Goal: Information Seeking & Learning: Learn about a topic

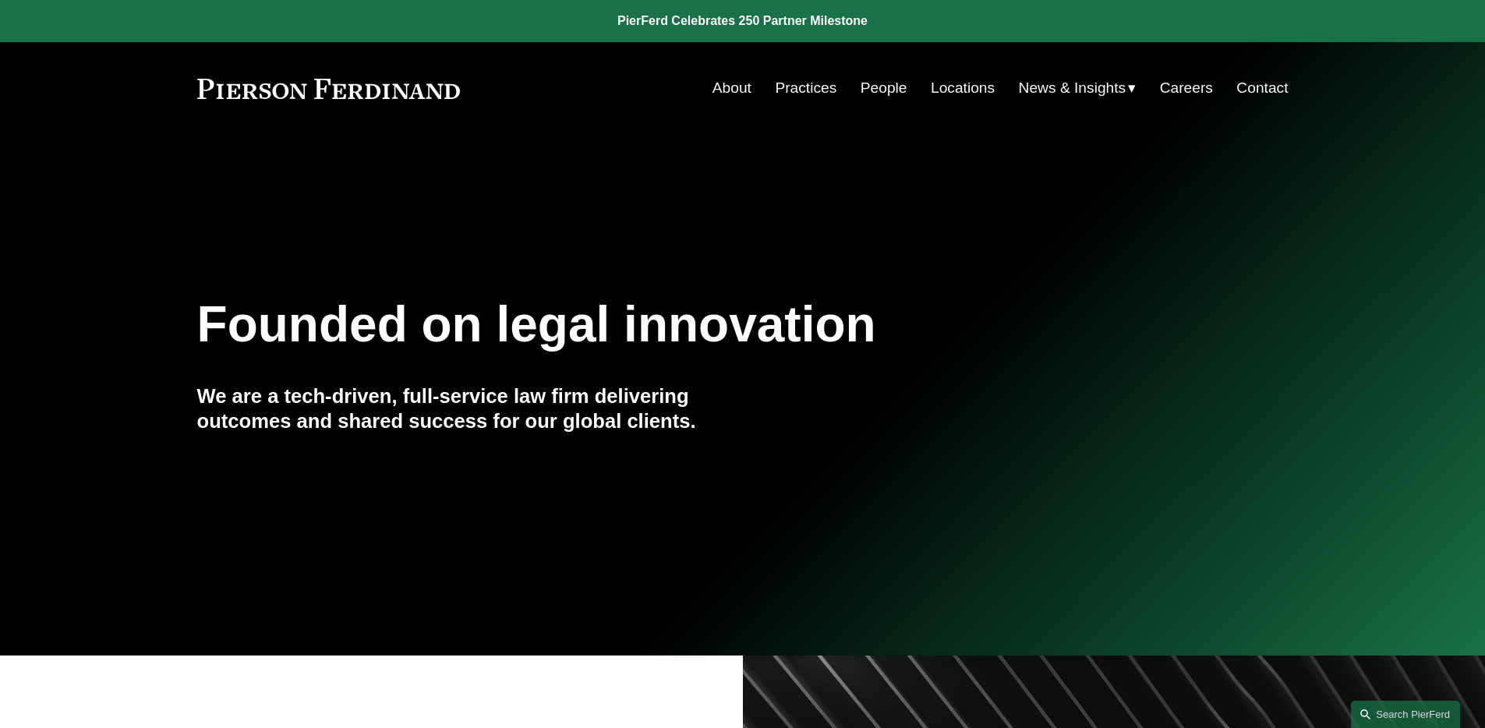
click at [889, 94] on link "People" at bounding box center [884, 88] width 47 height 30
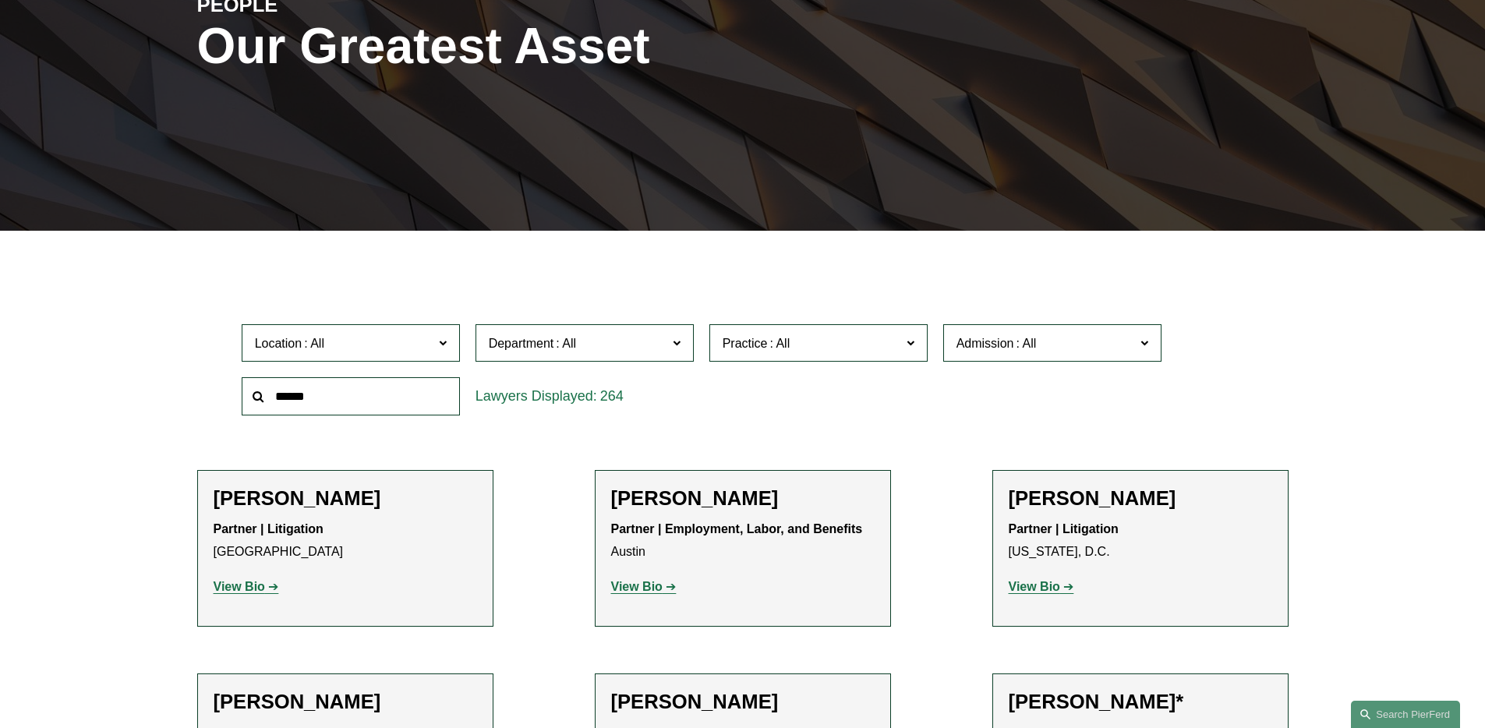
scroll to position [497, 0]
click at [978, 92] on div "PEOPLE Our Greatest Asset" at bounding box center [742, 65] width 1485 height 235
click at [1005, 339] on span "Admission" at bounding box center [985, 343] width 58 height 13
click at [594, 340] on span "Department" at bounding box center [578, 343] width 179 height 21
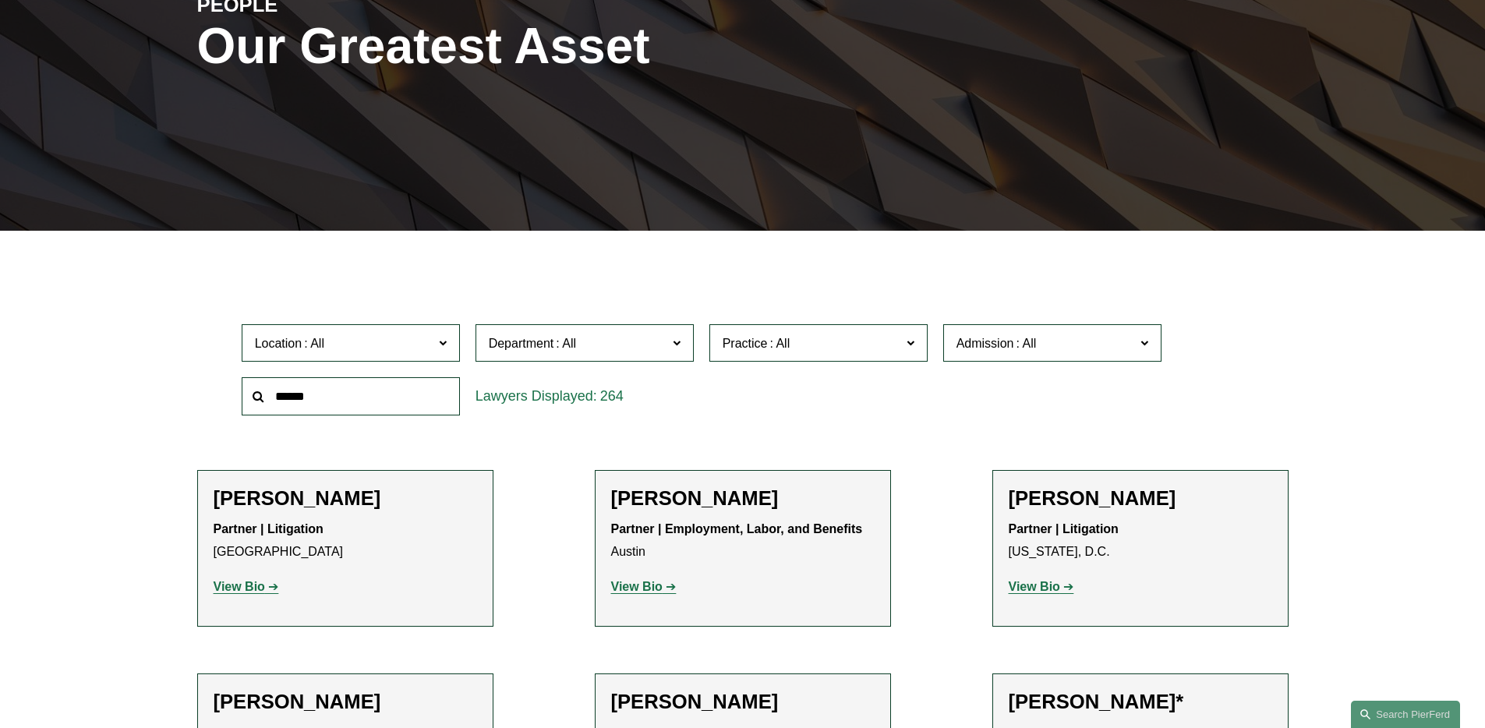
click at [799, 348] on span "Practice" at bounding box center [812, 343] width 179 height 21
click at [1021, 346] on span at bounding box center [1025, 343] width 25 height 13
click at [0, 0] on link "[US_STATE]" at bounding box center [0, 0] width 0 height 0
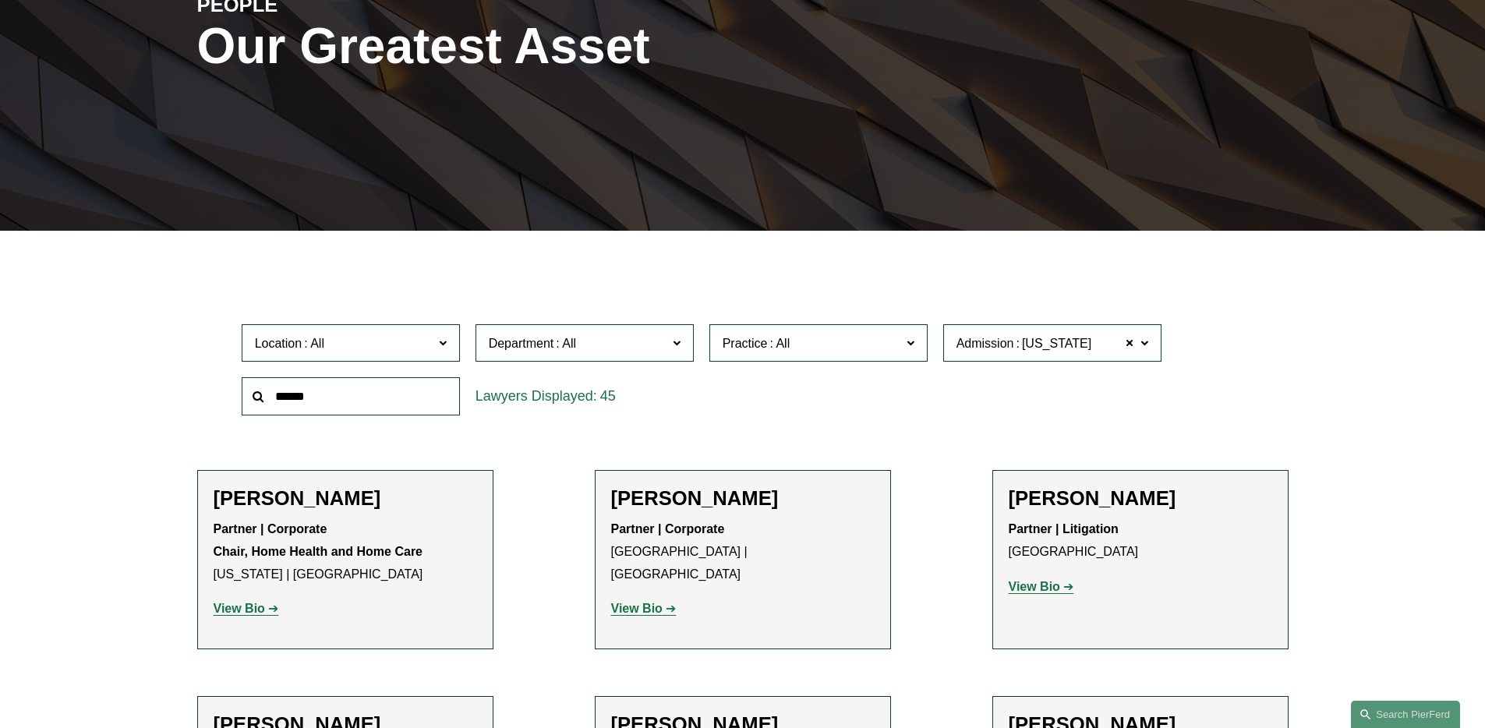
click at [772, 348] on span at bounding box center [779, 343] width 25 height 13
click at [0, 0] on link "Mergers and Acquisitions" at bounding box center [0, 0] width 0 height 0
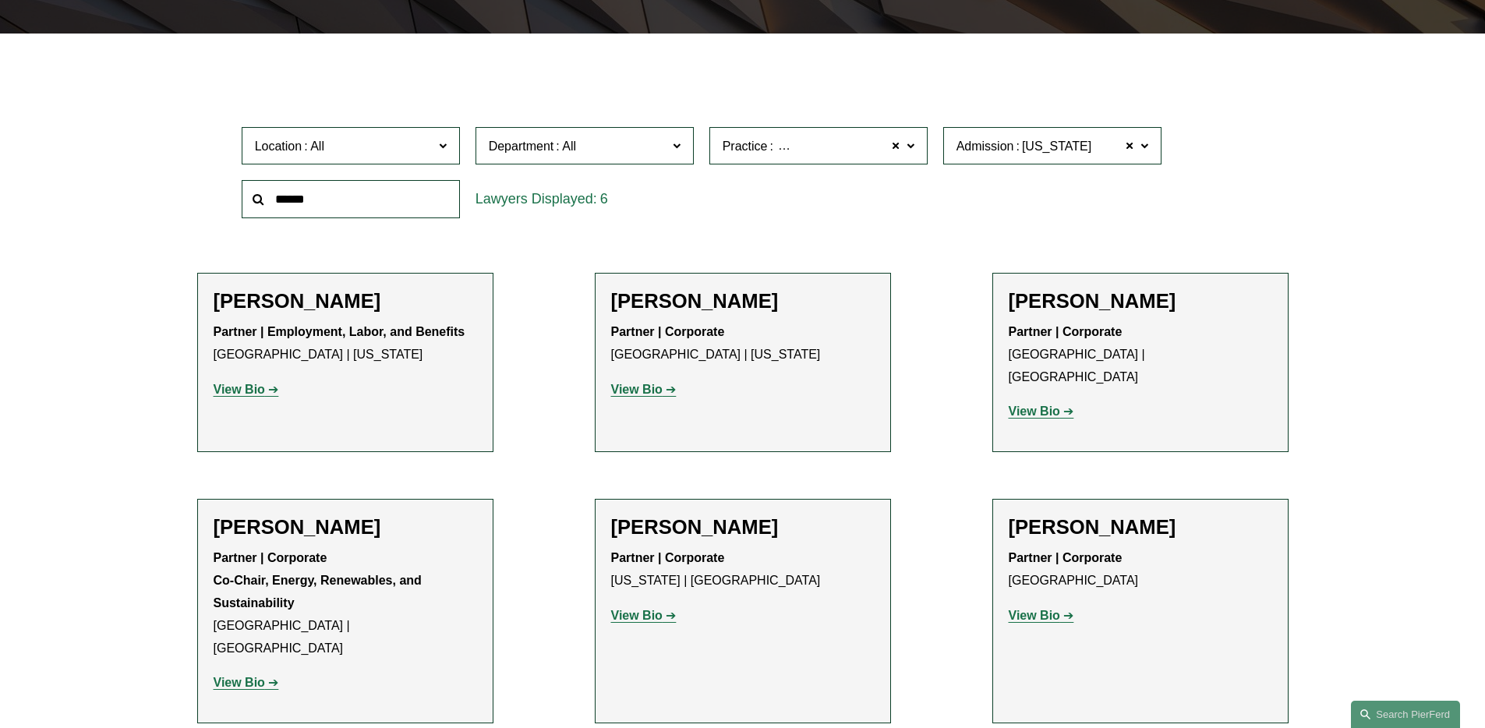
scroll to position [480, 0]
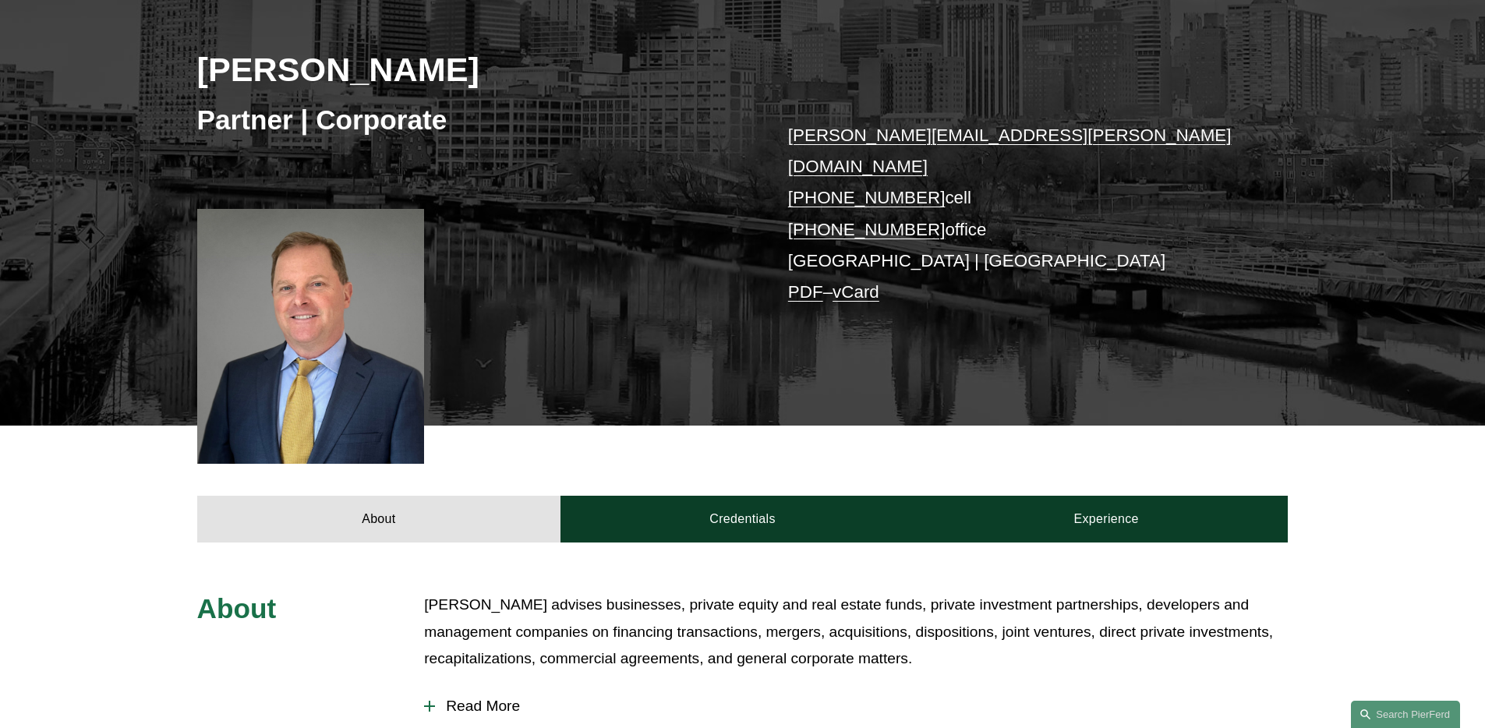
scroll to position [334, 0]
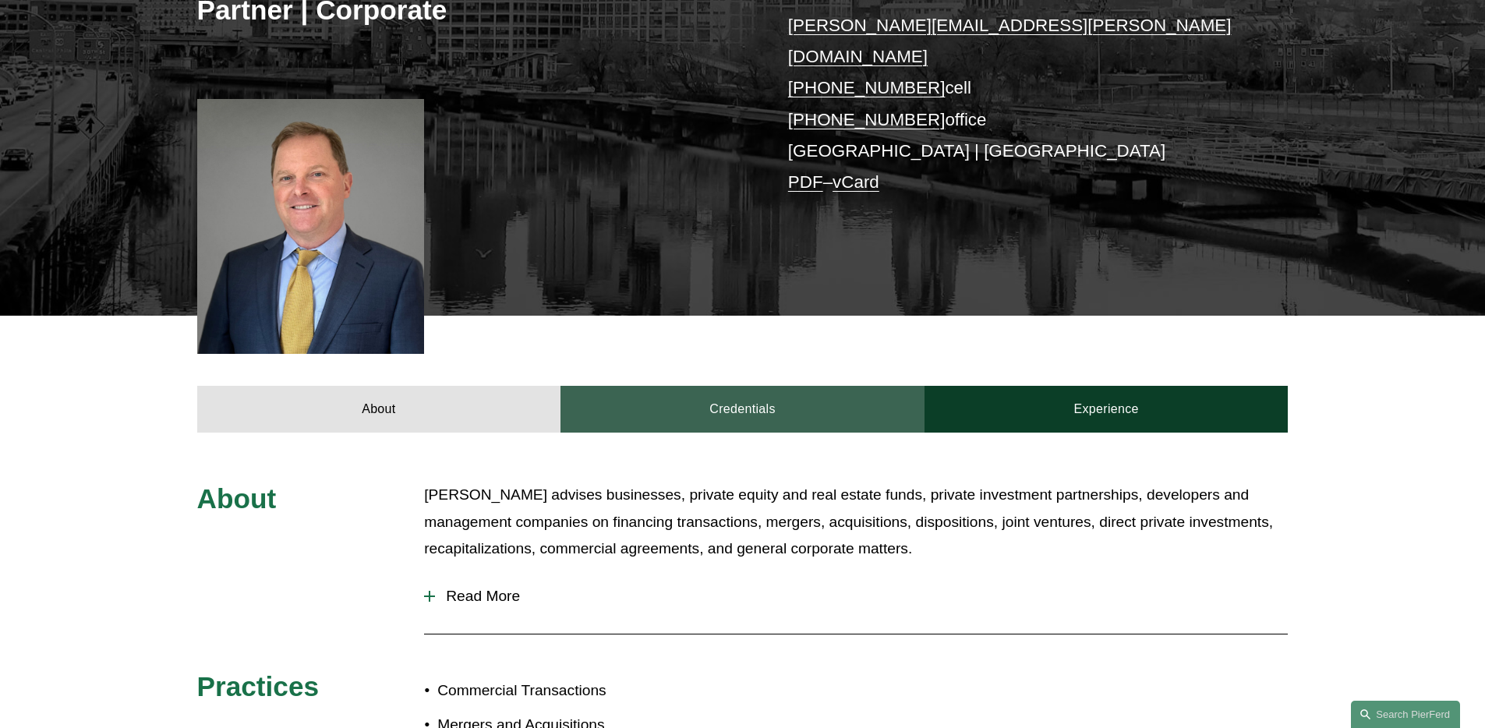
click at [722, 386] on link "Credentials" at bounding box center [742, 409] width 364 height 47
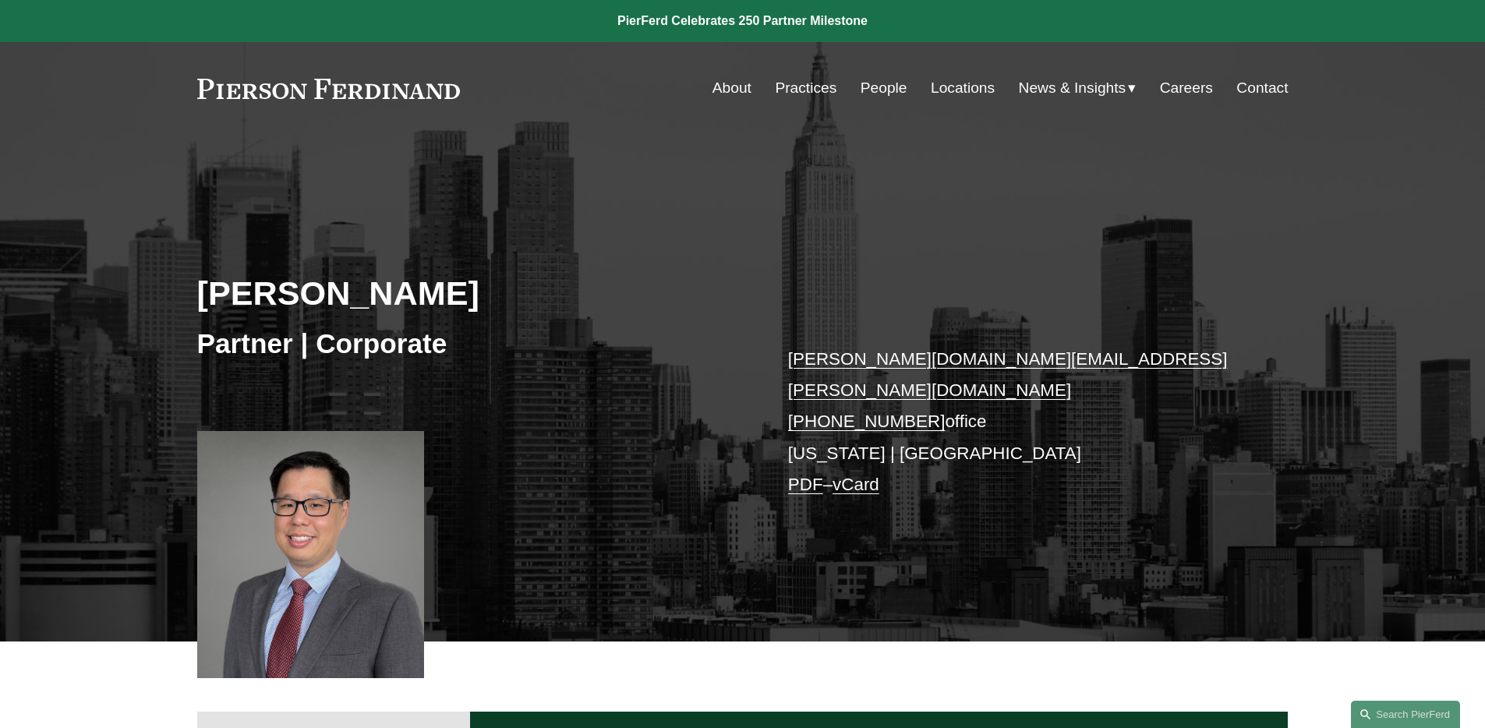
scroll to position [327, 0]
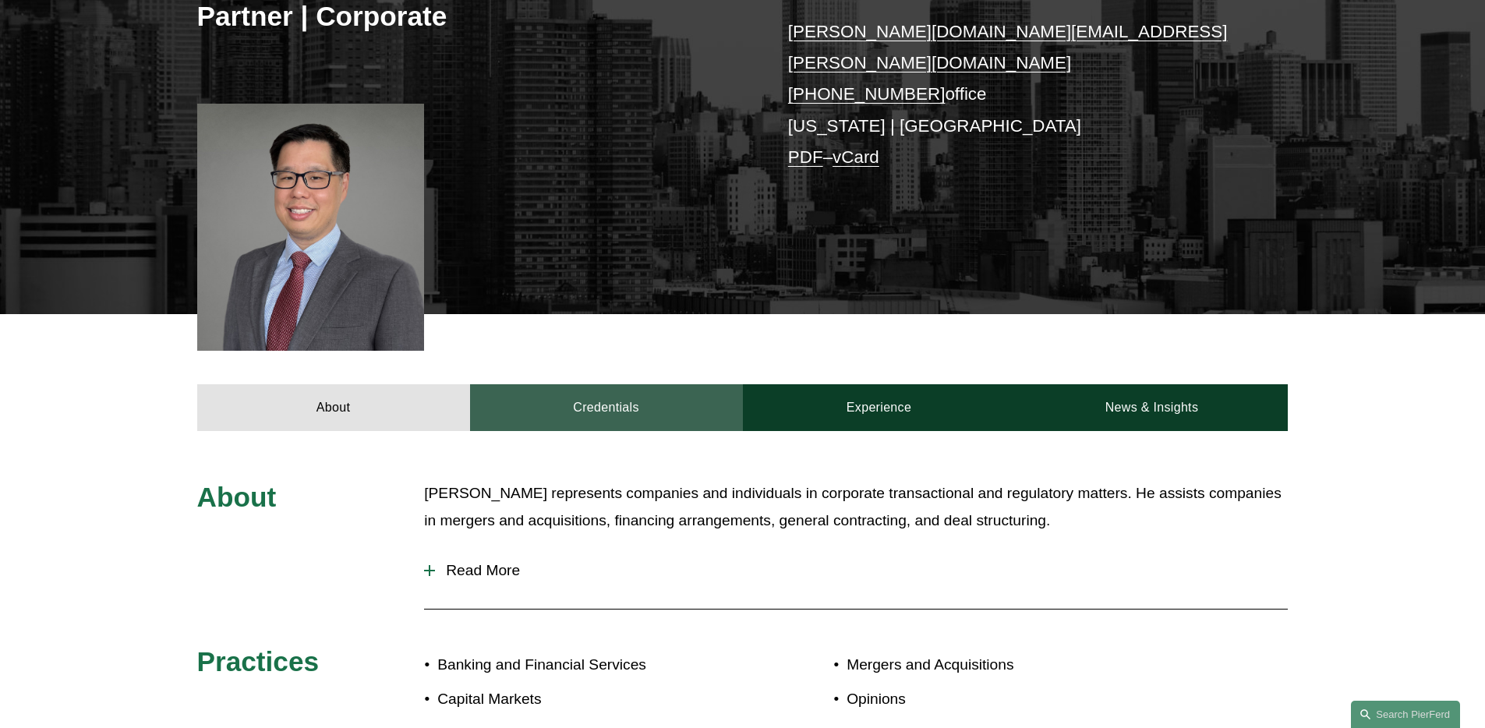
click at [659, 401] on link "Credentials" at bounding box center [606, 407] width 273 height 47
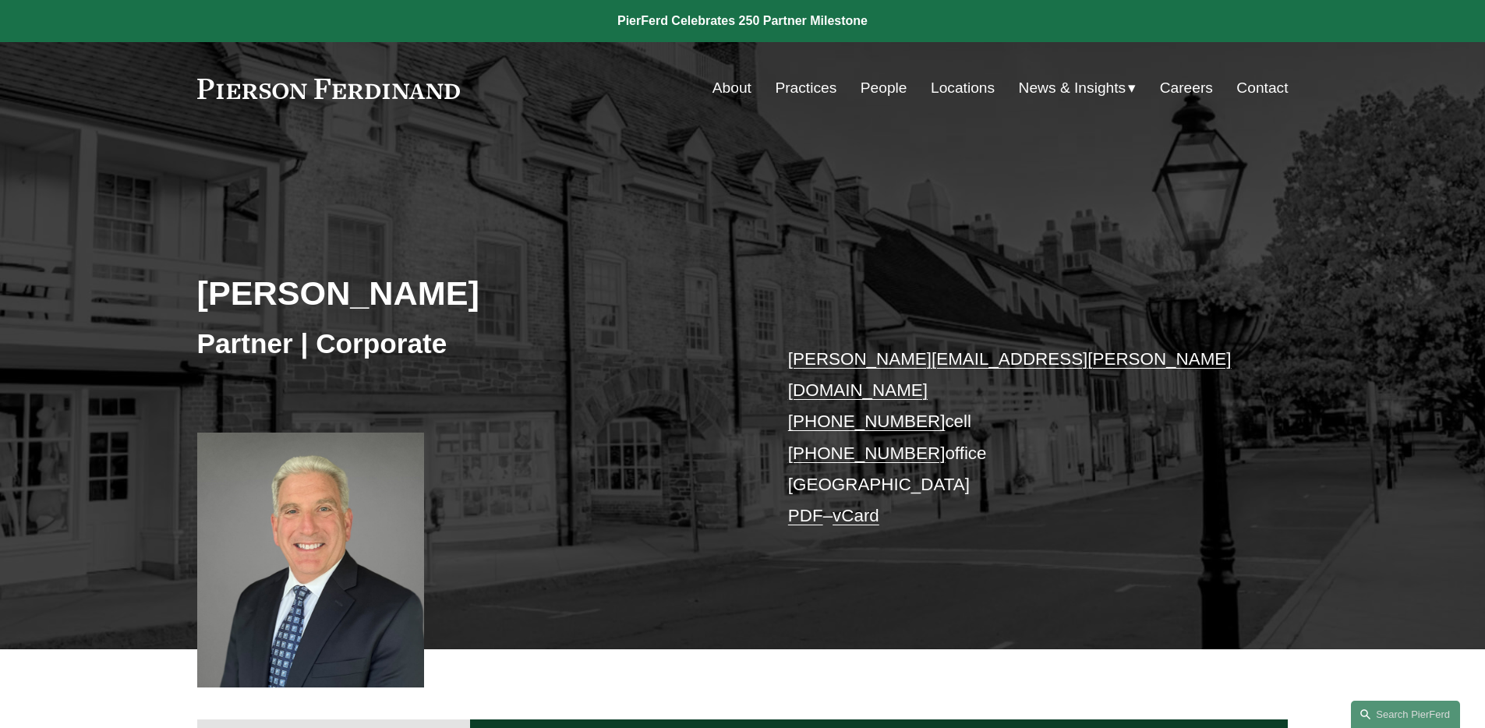
scroll to position [545, 0]
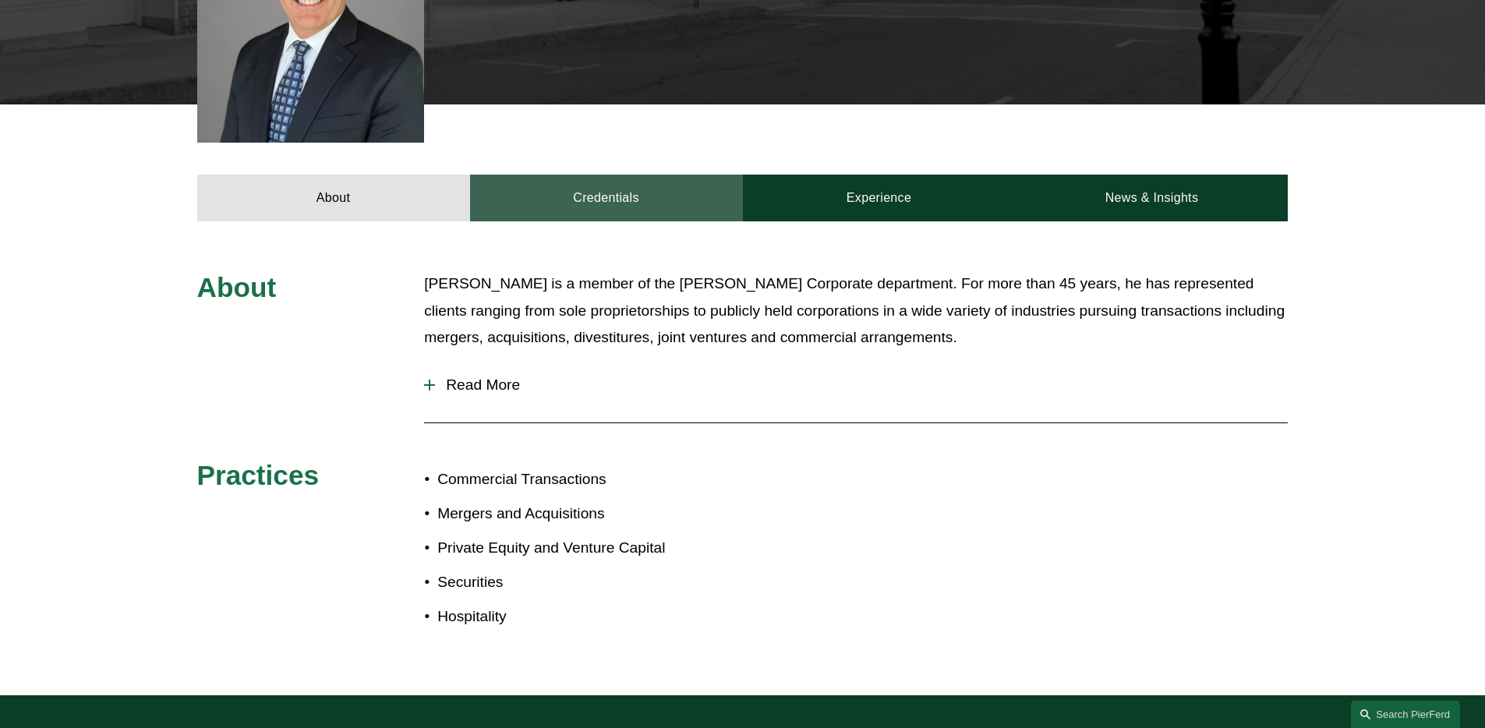
click at [721, 196] on link "Credentials" at bounding box center [606, 198] width 273 height 47
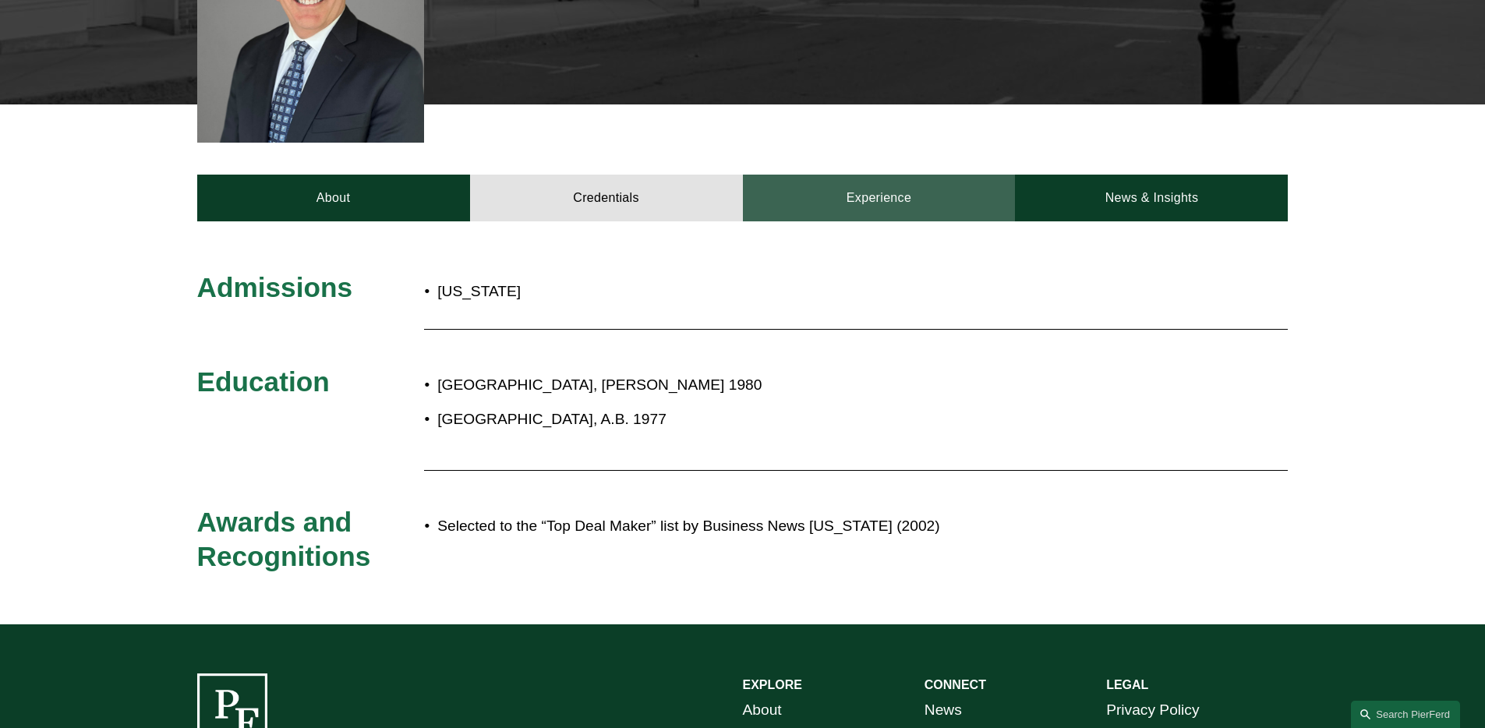
click at [846, 186] on link "Experience" at bounding box center [879, 198] width 273 height 47
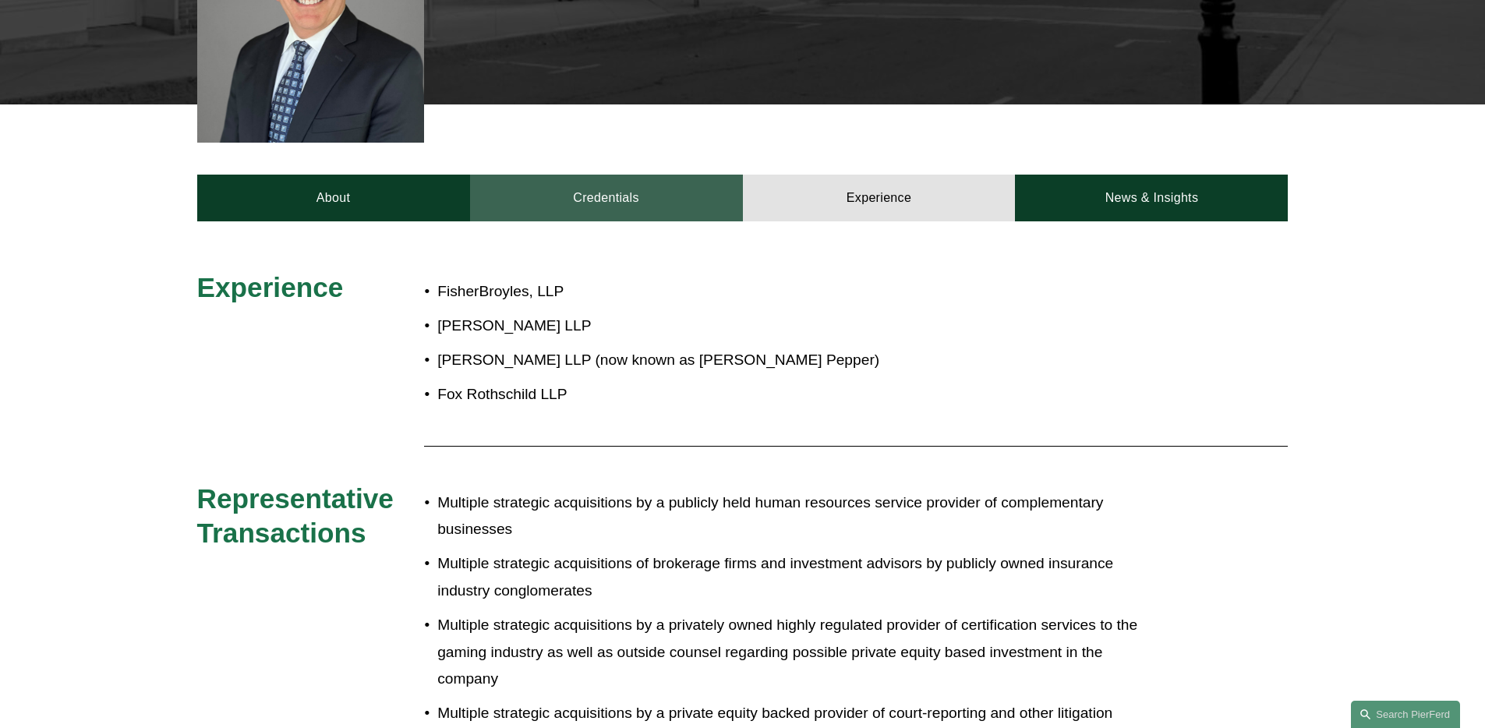
click at [585, 175] on link "Credentials" at bounding box center [606, 198] width 273 height 47
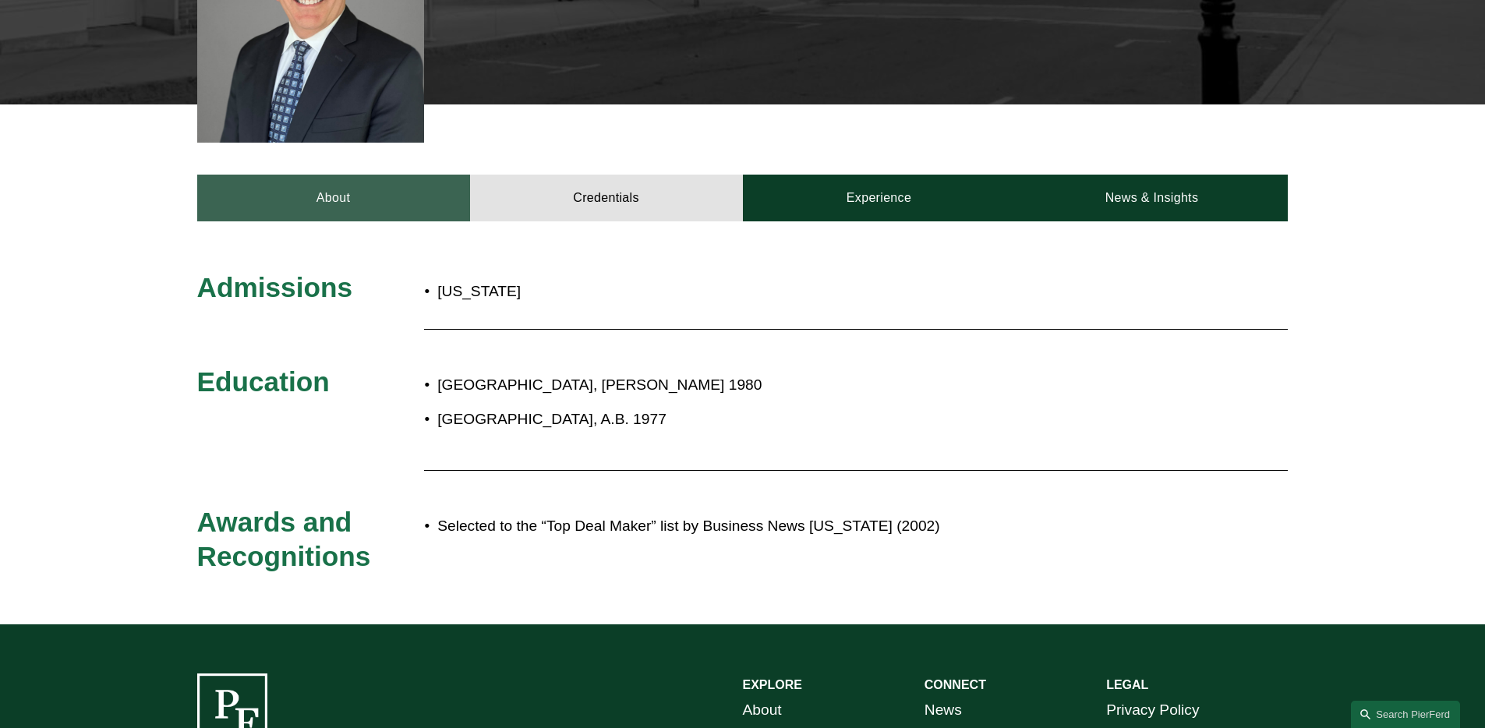
click at [288, 175] on link "About" at bounding box center [333, 198] width 273 height 47
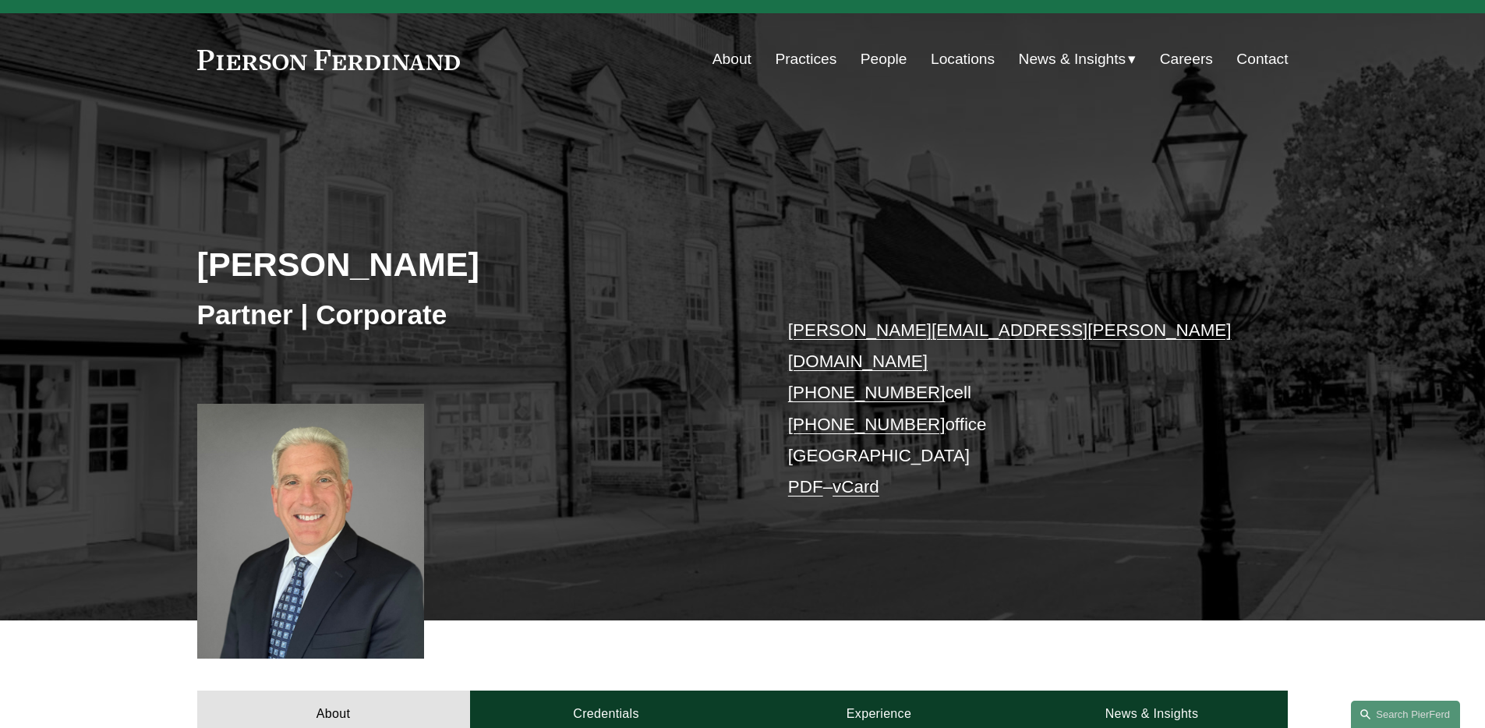
scroll to position [0, 0]
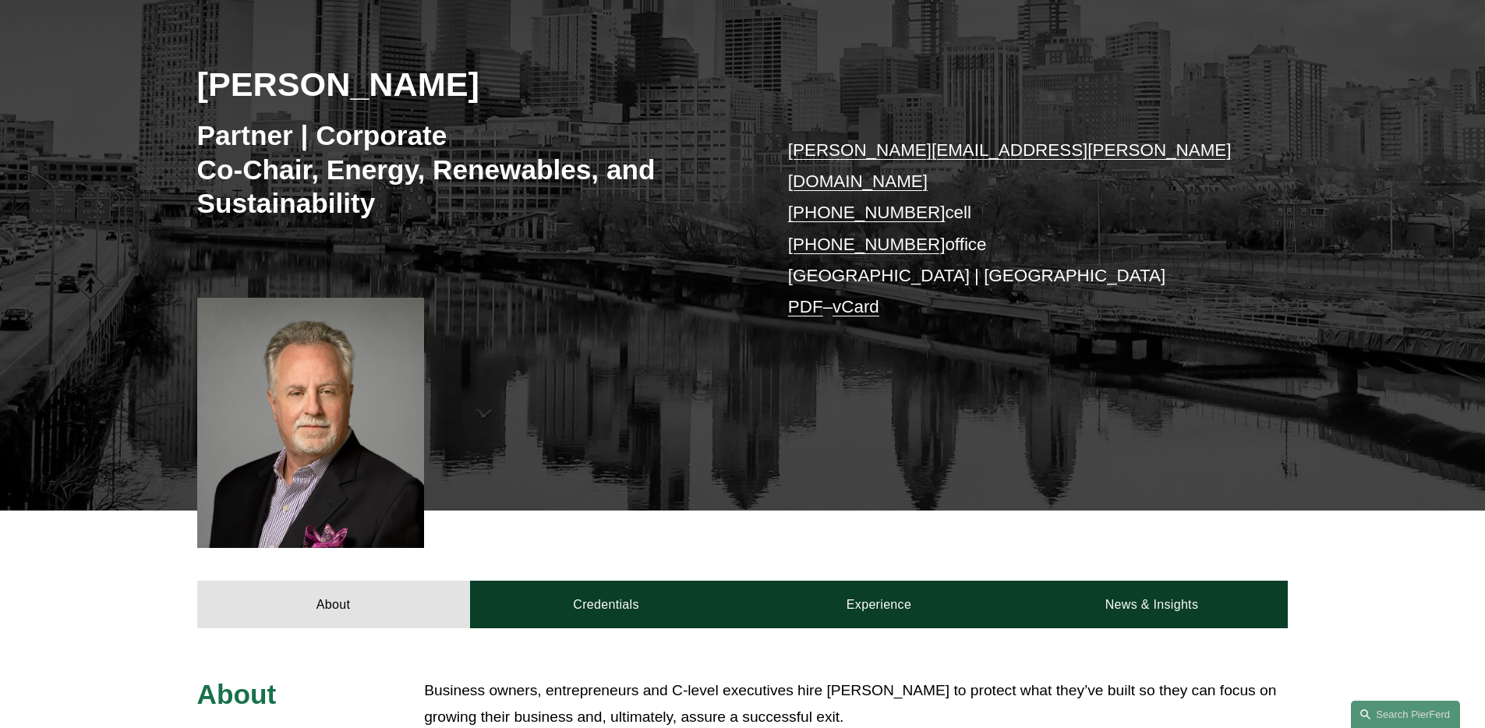
scroll to position [345, 0]
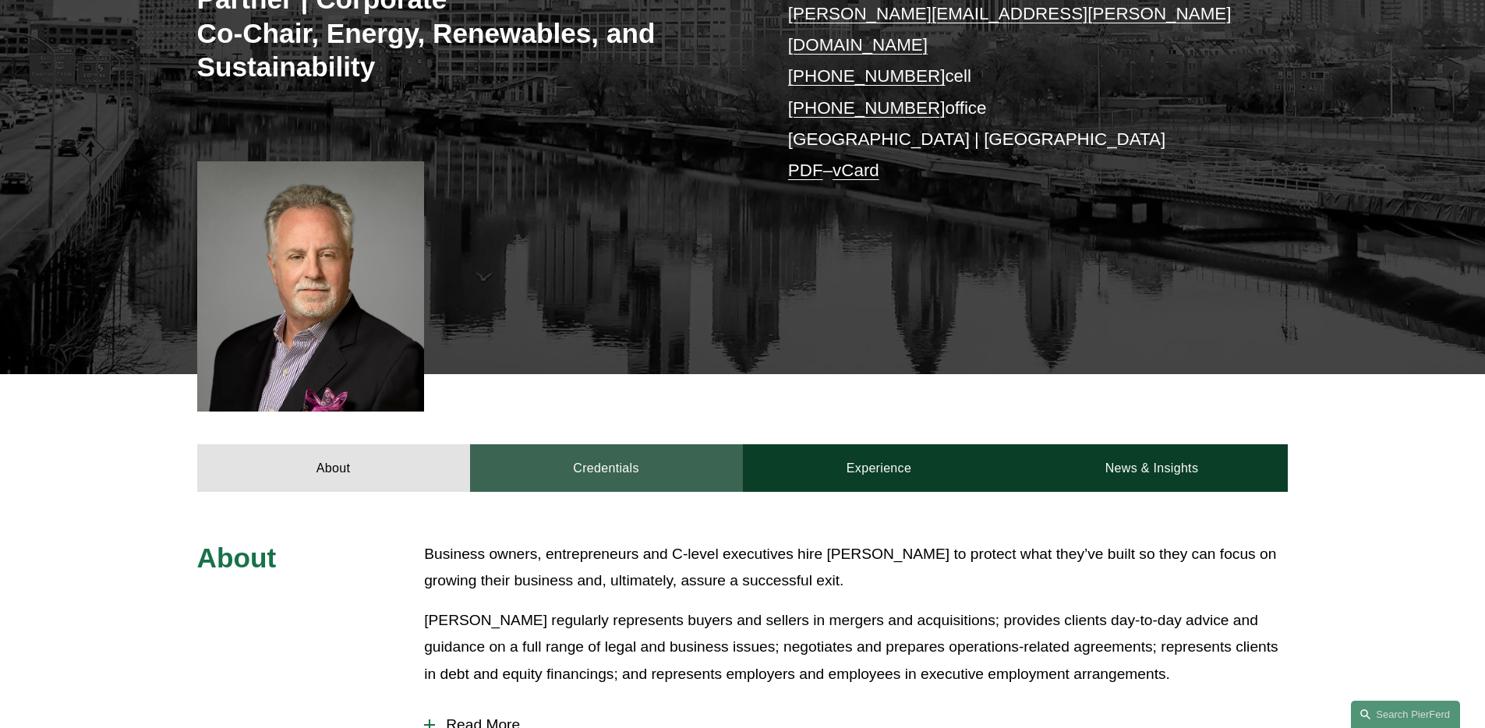
click at [660, 457] on link "Credentials" at bounding box center [606, 467] width 273 height 47
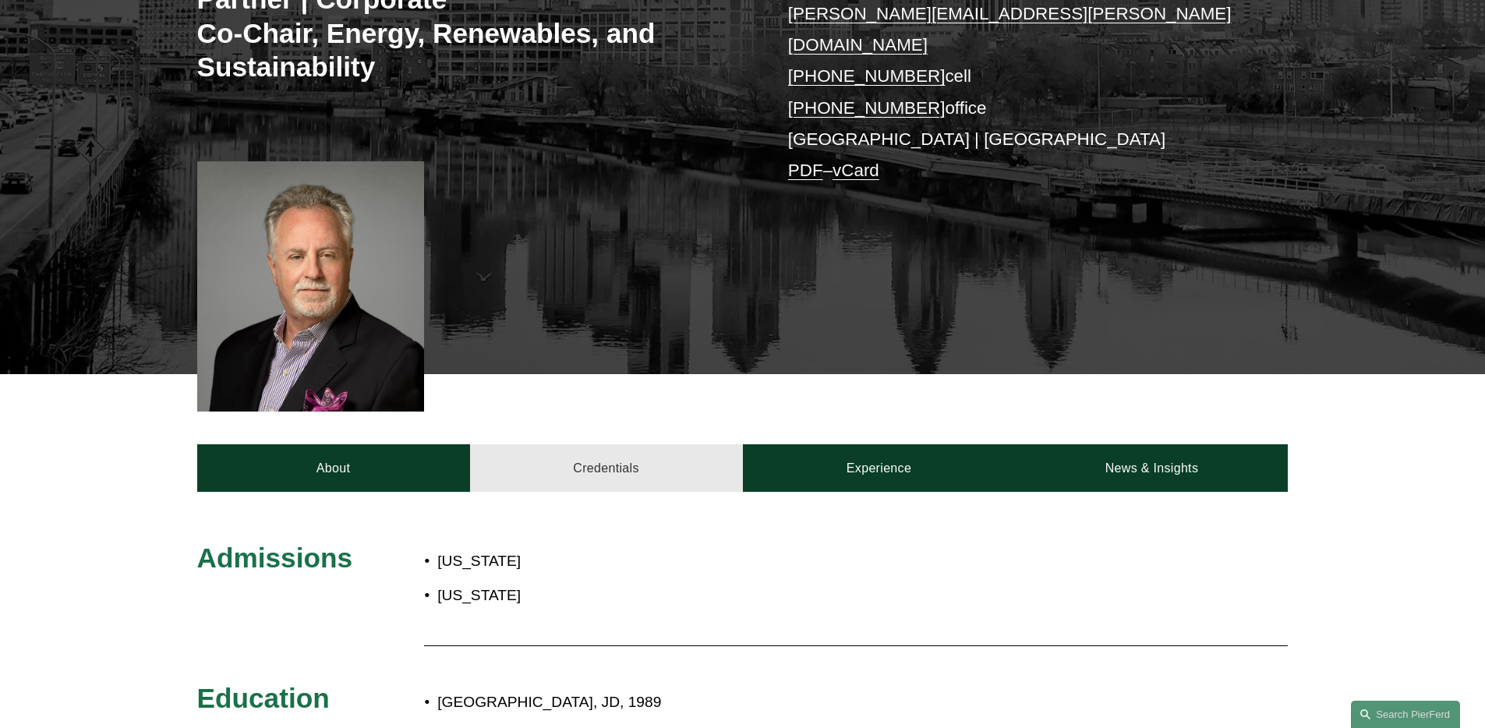
scroll to position [348, 0]
